Goal: Information Seeking & Learning: Learn about a topic

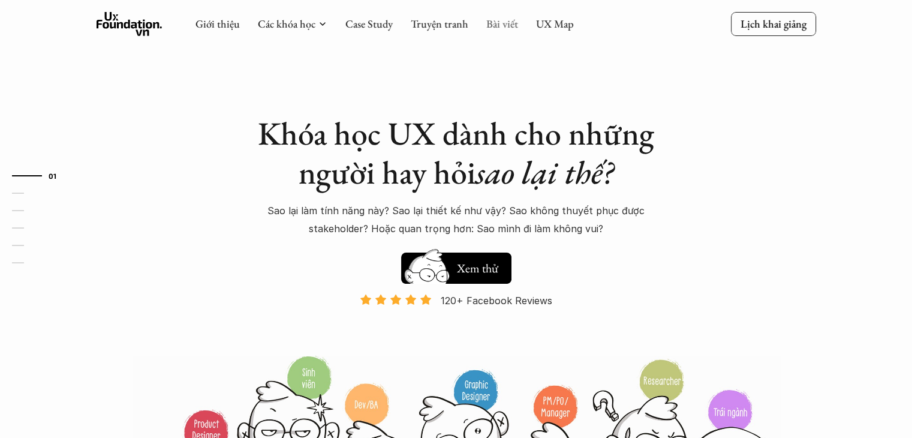
click at [496, 23] on link "Bài viết" at bounding box center [502, 24] width 32 height 14
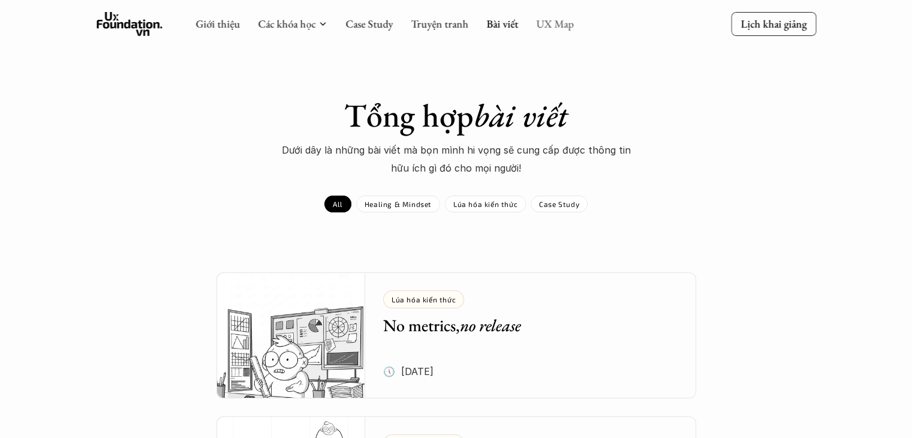
click at [552, 22] on link "UX Map" at bounding box center [555, 24] width 38 height 14
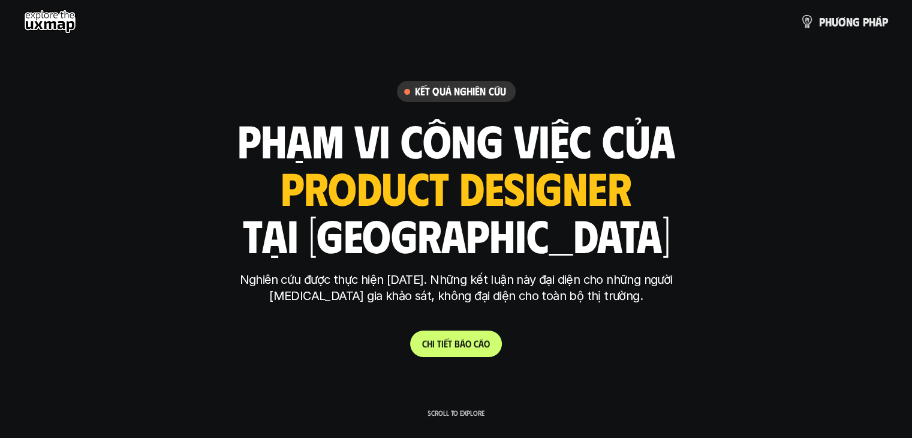
click at [459, 344] on p "C h i t i ế t b á o c á o" at bounding box center [456, 343] width 68 height 11
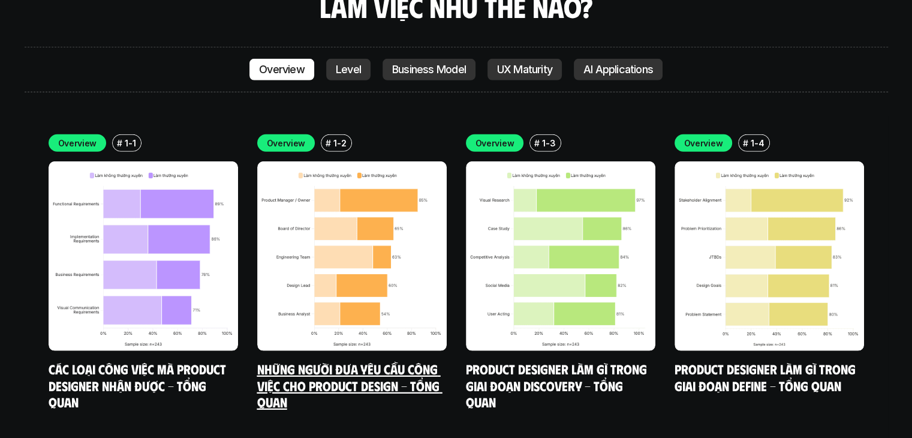
scroll to position [3419, 0]
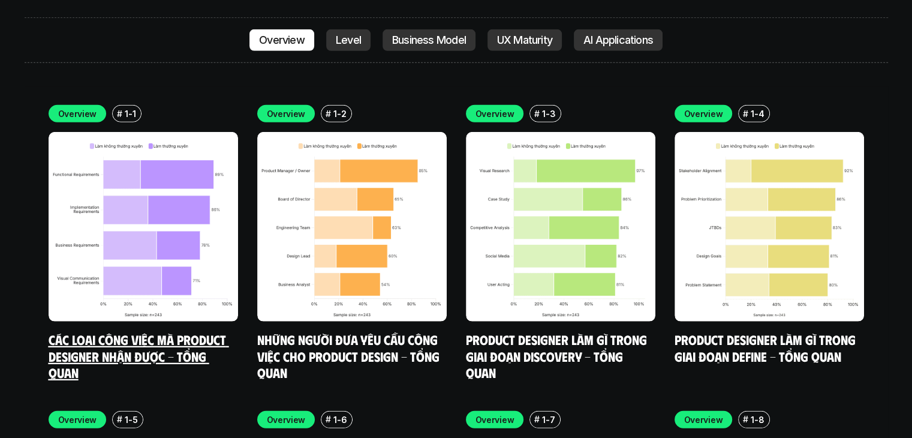
click at [155, 172] on img at bounding box center [144, 227] width 190 height 190
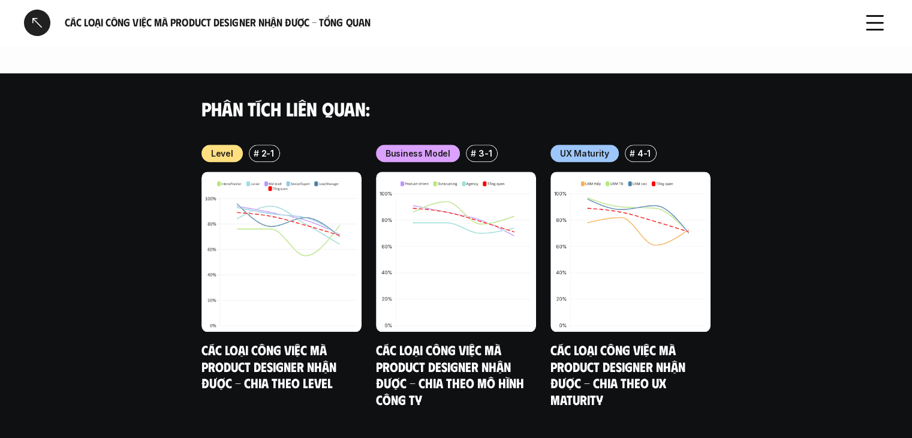
scroll to position [1267, 0]
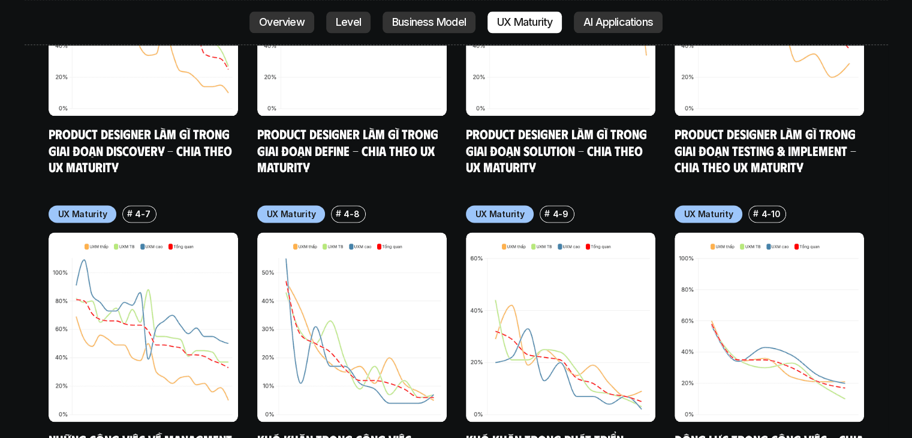
scroll to position [5877, 0]
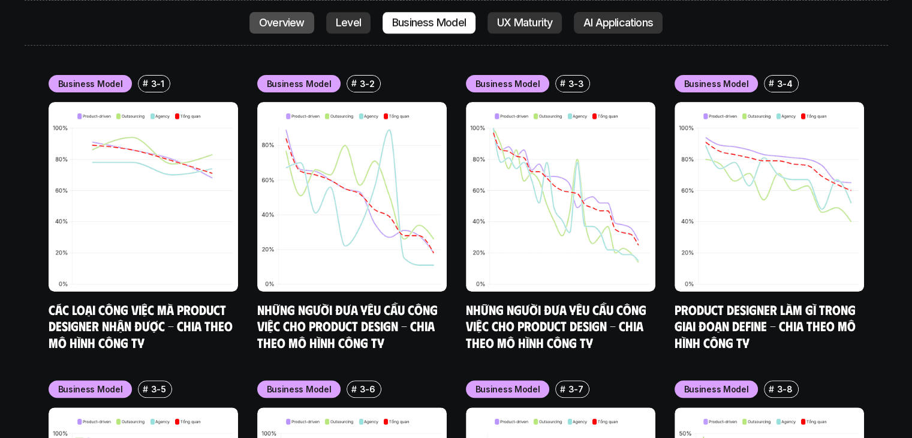
click at [281, 23] on p "Overview" at bounding box center [282, 23] width 46 height 12
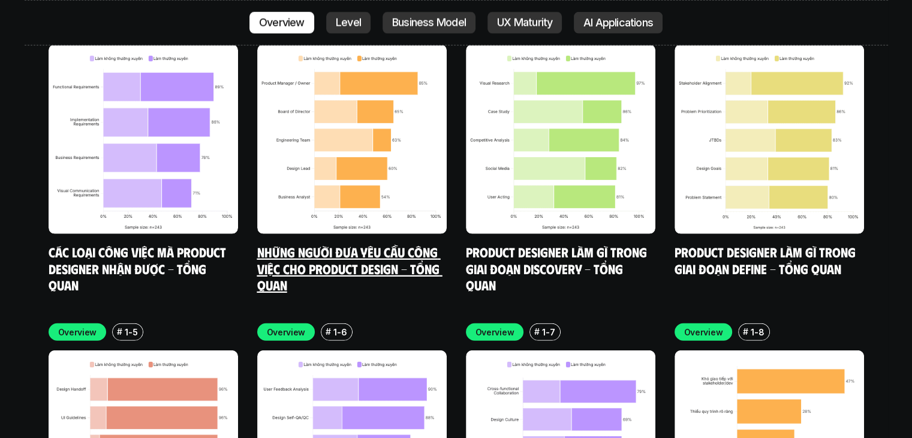
scroll to position [3638, 0]
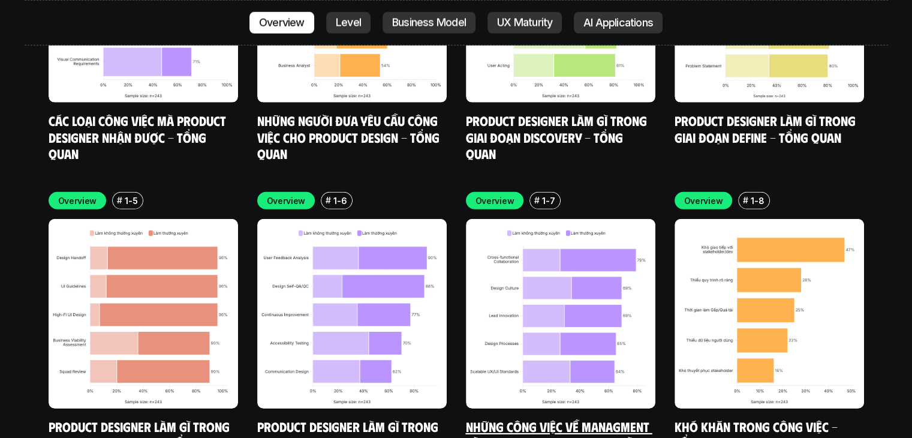
click at [651, 317] on img at bounding box center [561, 314] width 190 height 190
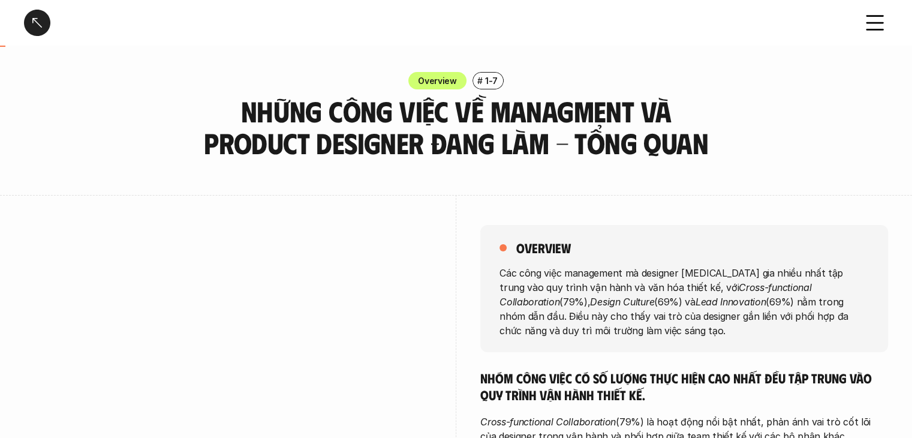
click at [882, 20] on icon at bounding box center [875, 23] width 26 height 26
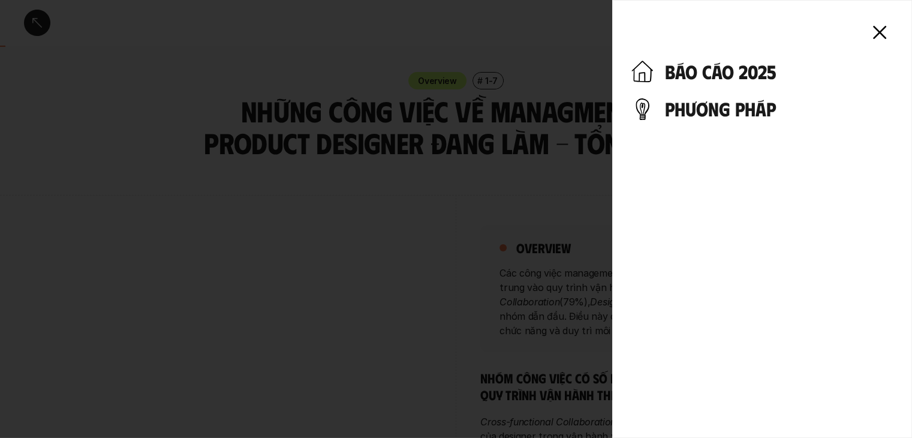
click at [686, 118] on h4 "phương pháp" at bounding box center [779, 108] width 228 height 23
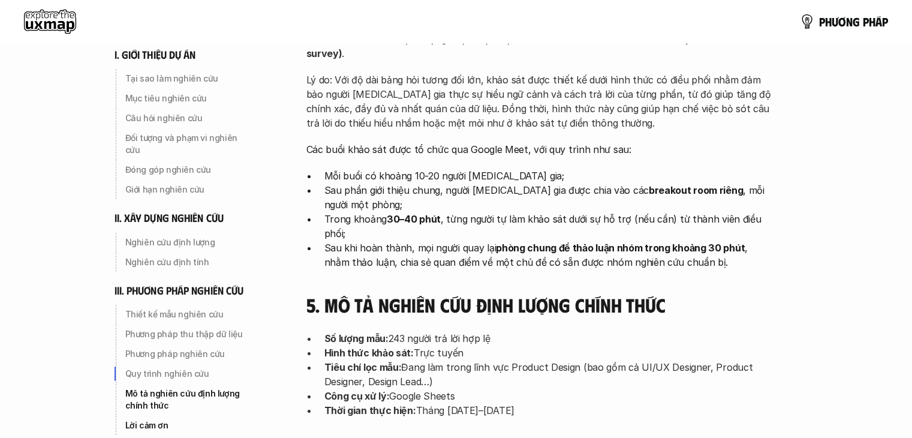
scroll to position [3378, 0]
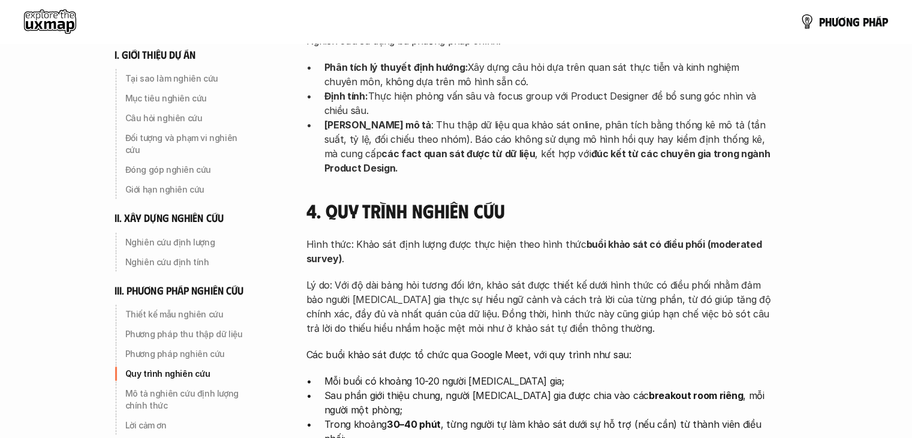
click at [50, 39] on div "p h ư ơ n g p h á p" at bounding box center [456, 21] width 912 height 43
click at [46, 20] on use at bounding box center [50, 22] width 52 height 24
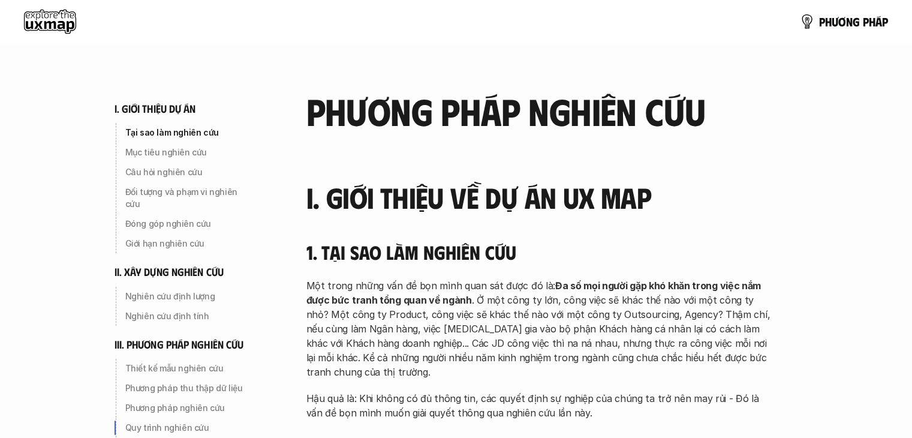
scroll to position [3378, 0]
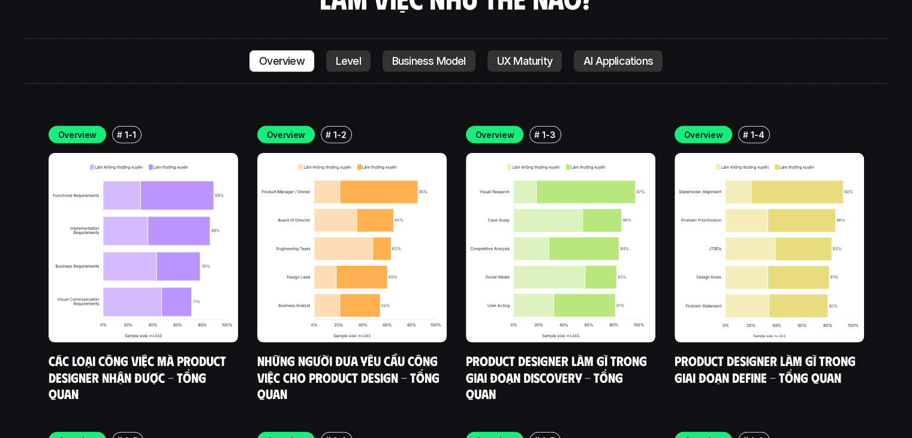
scroll to position [3162, 0]
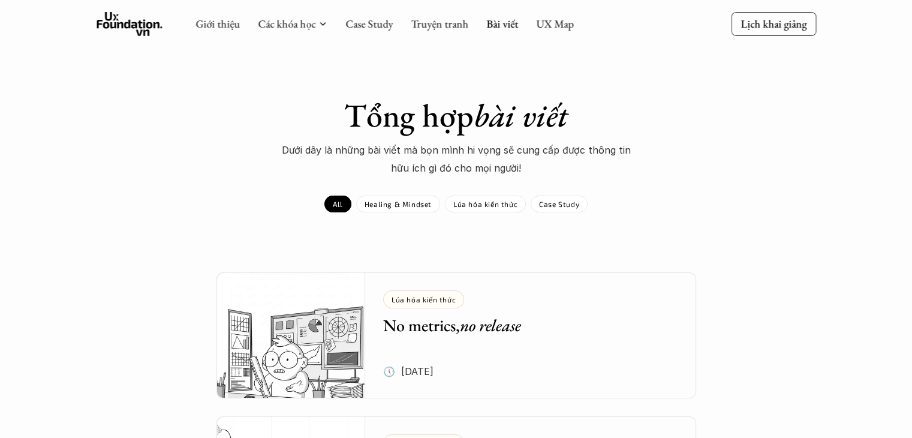
click at [509, 12] on div "Giới thiệu Các khóa học Case Study Truyện tranh Bài viết UX Map" at bounding box center [385, 24] width 378 height 24
click at [510, 20] on link "Bài viết" at bounding box center [502, 24] width 32 height 14
click at [510, 27] on link "Bài viết" at bounding box center [502, 24] width 32 height 14
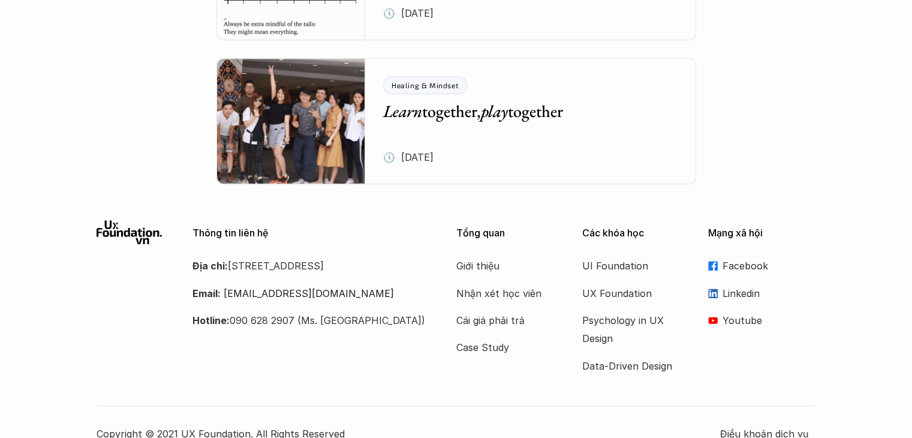
scroll to position [5276, 0]
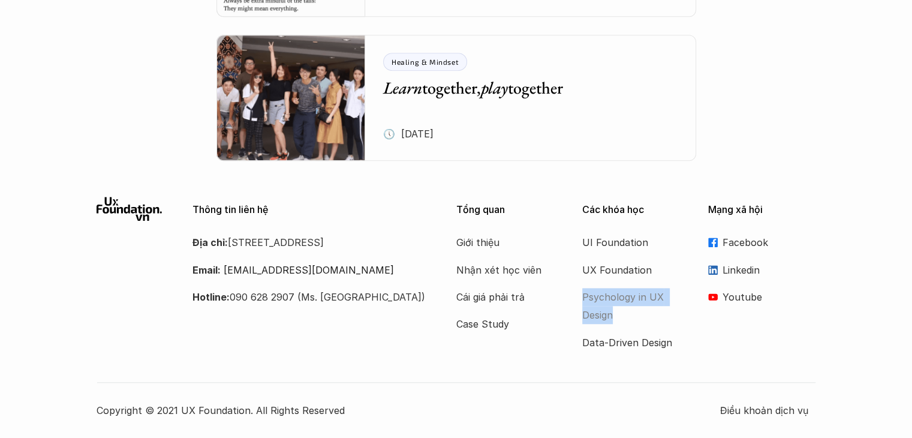
drag, startPoint x: 575, startPoint y: 296, endPoint x: 626, endPoint y: 310, distance: 52.2
click at [626, 310] on div "Tổng quan Giới thiệu Nhận xét học viên Cái giá phải trả Case Study Các khóa học…" at bounding box center [636, 274] width 360 height 155
copy p "Psychology in UX Design"
click at [612, 299] on p "Psychology in UX Design" at bounding box center [630, 306] width 96 height 37
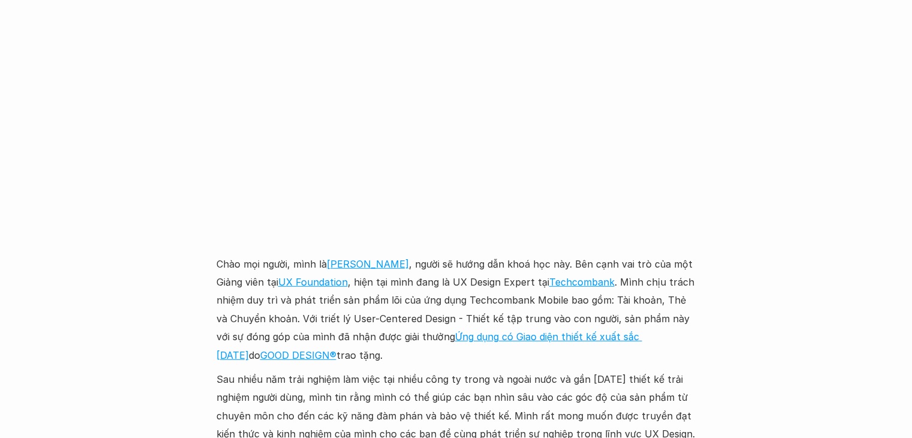
scroll to position [3179, 0]
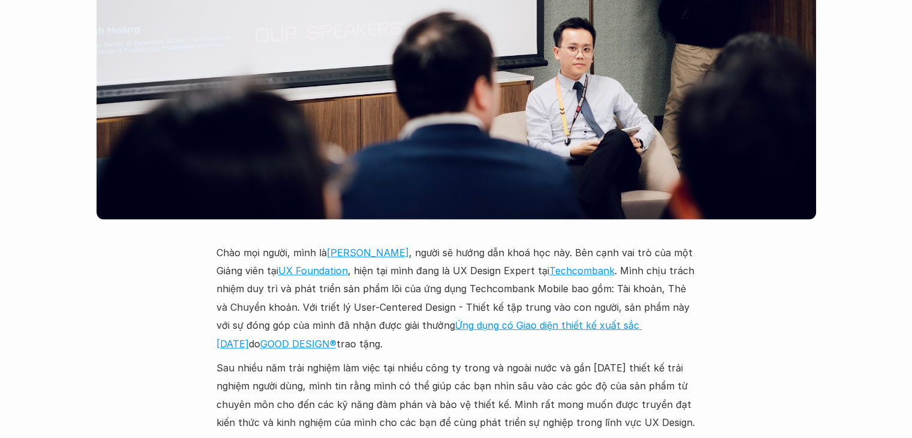
click at [573, 265] on link "Techcombank" at bounding box center [581, 271] width 65 height 12
click at [387, 247] on link "[PERSON_NAME]" at bounding box center [368, 253] width 82 height 12
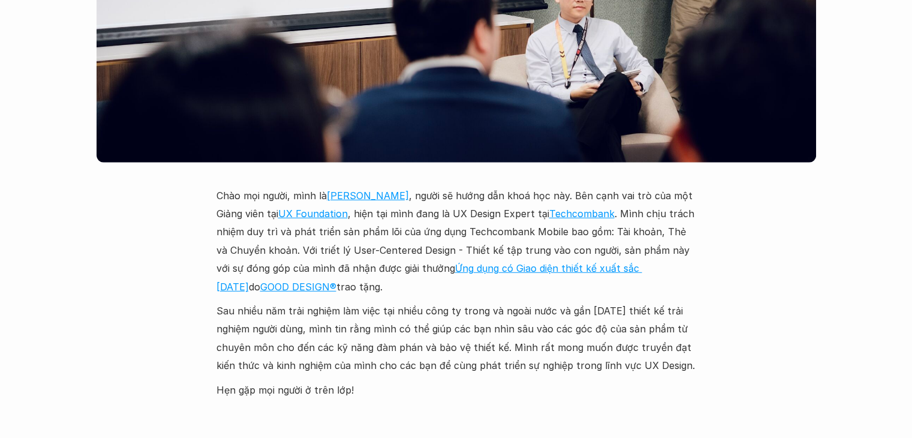
scroll to position [3239, 0]
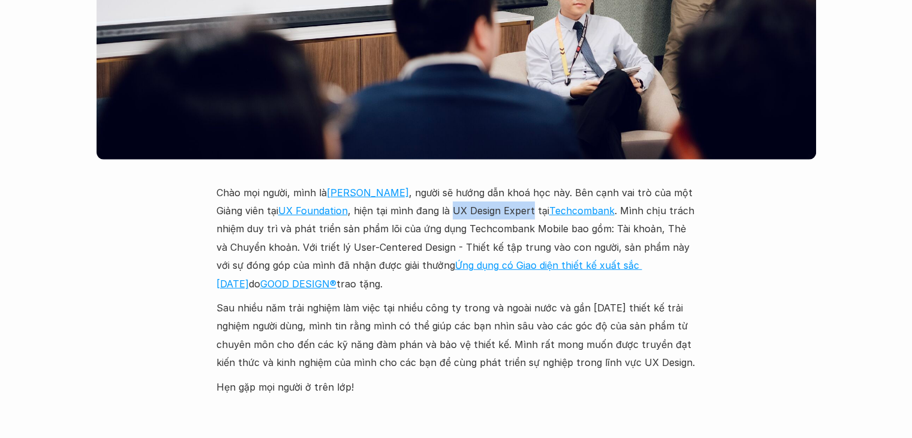
drag, startPoint x: 450, startPoint y: 193, endPoint x: 529, endPoint y: 190, distance: 79.2
click at [529, 190] on p "Chào mọi người, mình là [PERSON_NAME] , người sẽ hướng dẫn khoá học này. Bên cạ…" at bounding box center [457, 238] width 480 height 109
copy p "UX Design Expert"
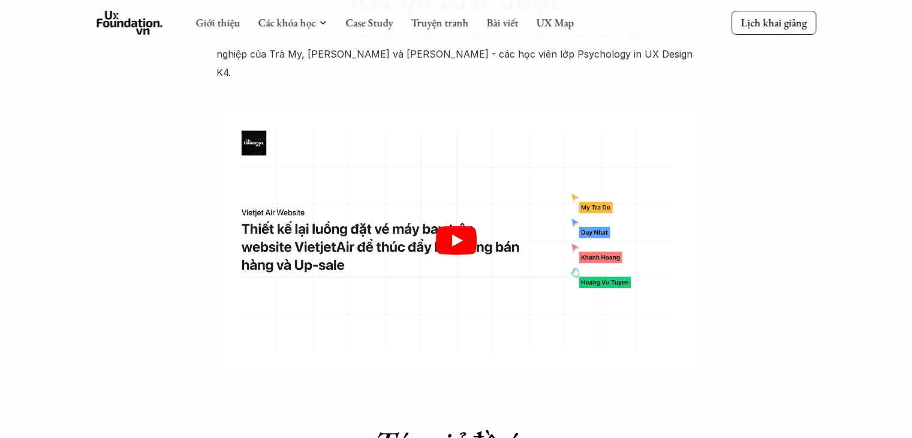
scroll to position [3719, 0]
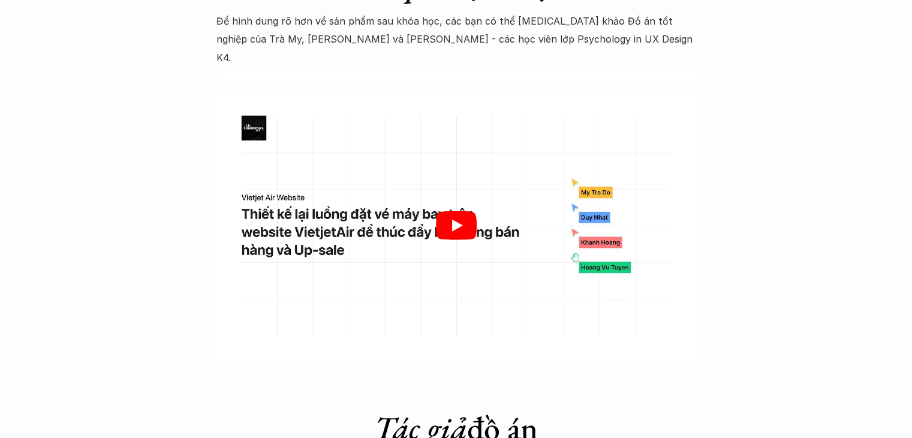
click at [468, 211] on icon "Play" at bounding box center [456, 225] width 41 height 29
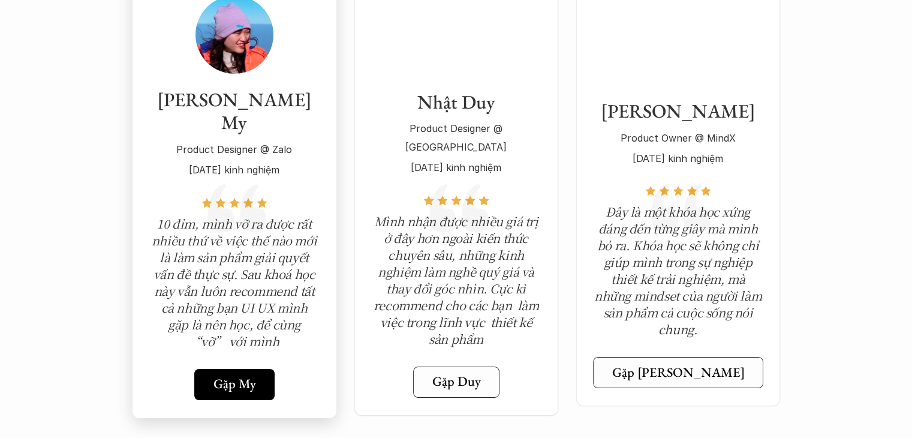
scroll to position [4438, 0]
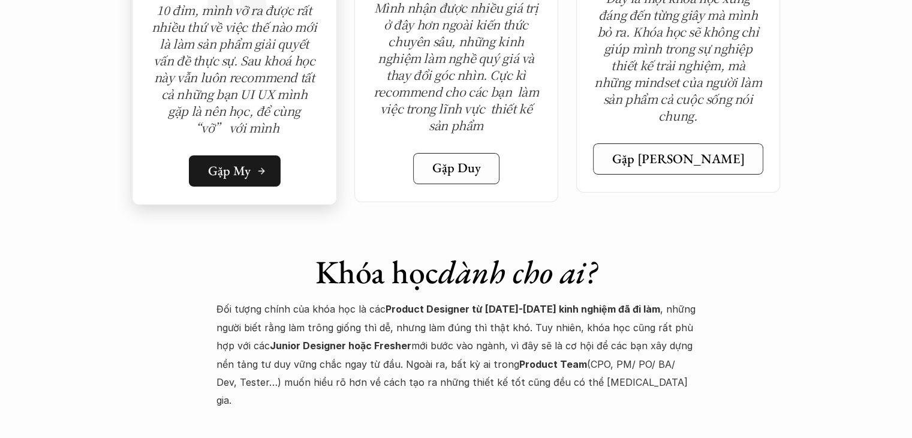
click at [238, 163] on h5 "Gặp My" at bounding box center [229, 171] width 43 height 16
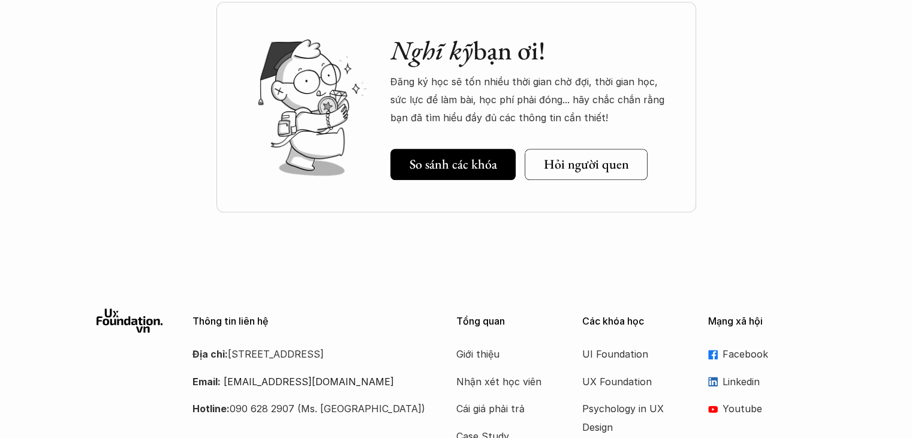
scroll to position [5703, 0]
